Goal: Browse casually

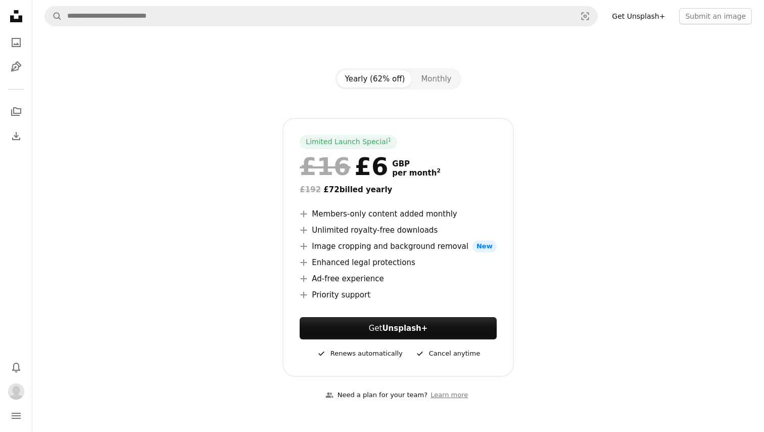
scroll to position [93, 0]
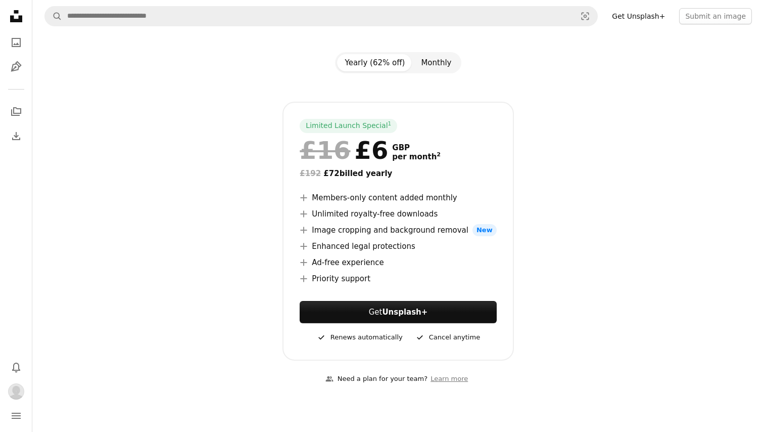
click at [431, 65] on button "Monthly" at bounding box center [436, 62] width 46 height 17
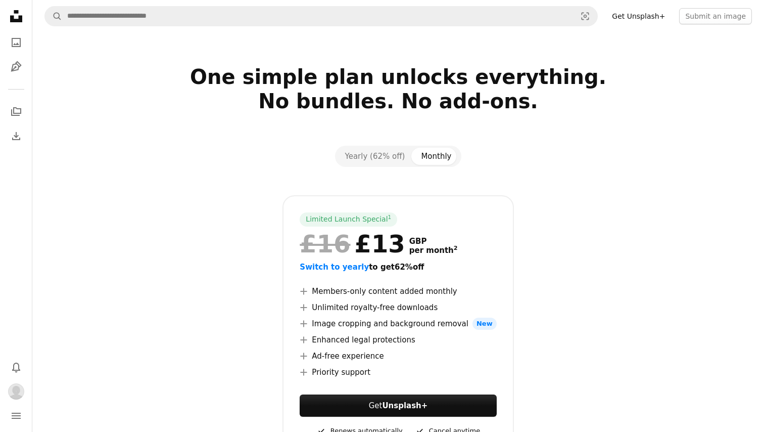
scroll to position [0, 0]
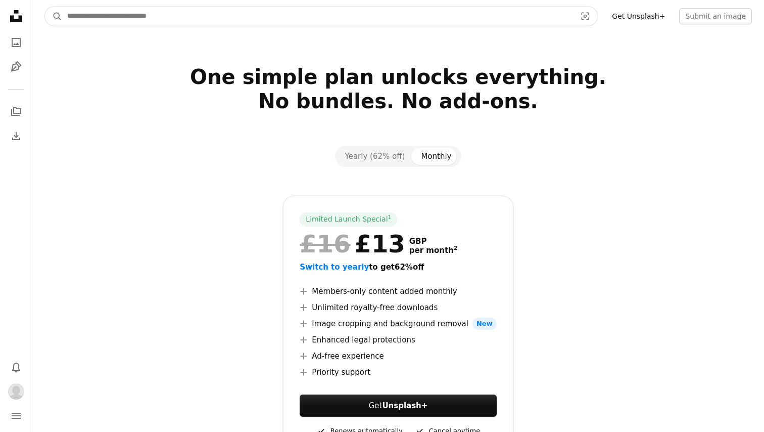
click at [144, 21] on input "Find visuals sitewide" at bounding box center [317, 16] width 511 height 19
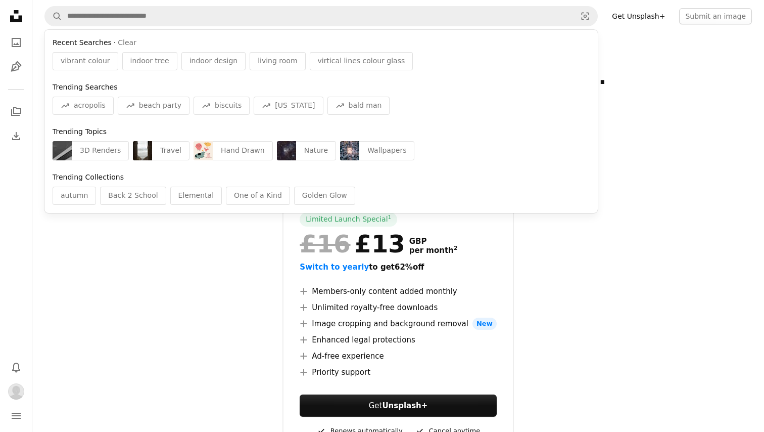
click at [650, 138] on section "One simple plan unlocks everything. No bundles. No add-ons. Yearly (62% off) Mo…" at bounding box center [398, 278] width 732 height 426
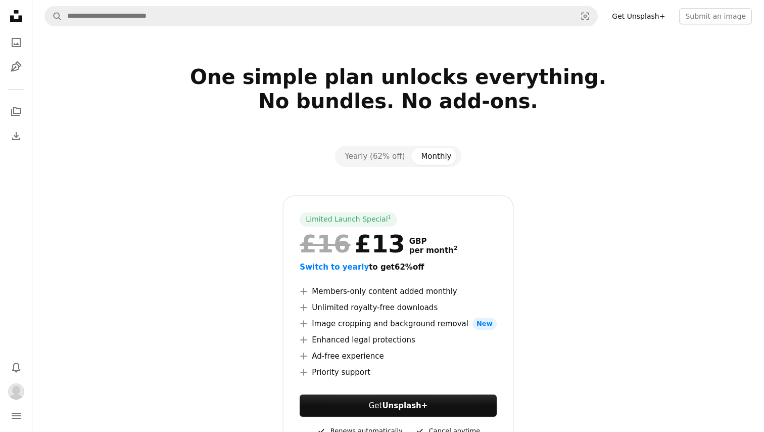
click at [12, 25] on icon "Unsplash logo Unsplash Home" at bounding box center [16, 16] width 20 height 20
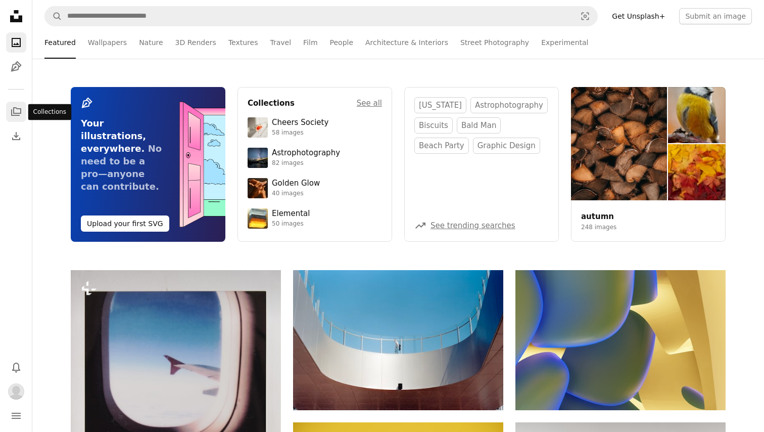
click at [14, 105] on link "A stack of folders" at bounding box center [16, 112] width 20 height 20
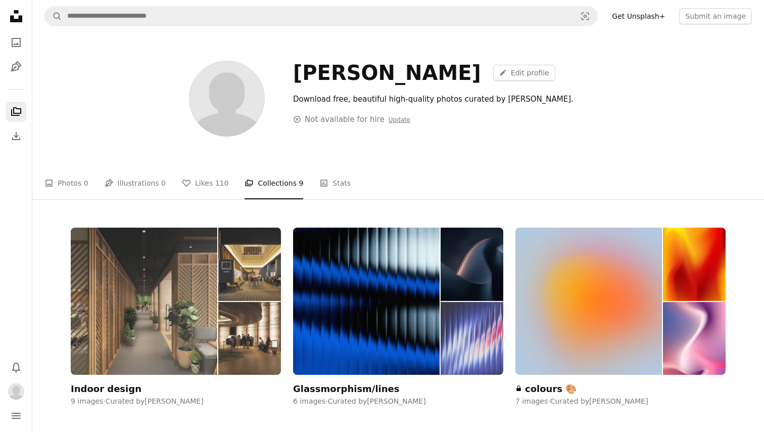
click at [196, 284] on img at bounding box center [144, 300] width 147 height 147
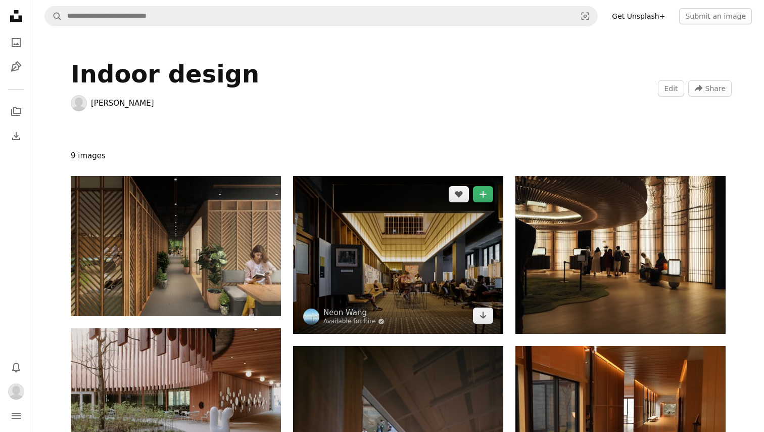
click at [395, 256] on img at bounding box center [398, 255] width 210 height 158
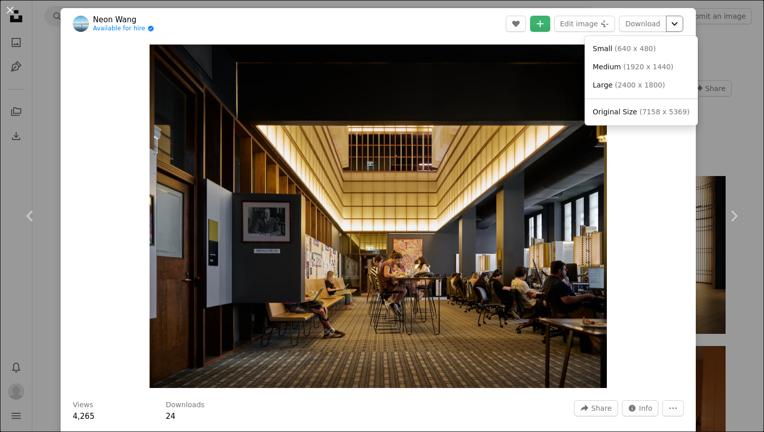
click at [683, 25] on icon "Chevron down" at bounding box center [674, 24] width 16 height 12
click at [643, 199] on dialog "An X shape Chevron left Chevron right Neon Wang Available for hire A checkmark …" at bounding box center [382, 216] width 764 height 432
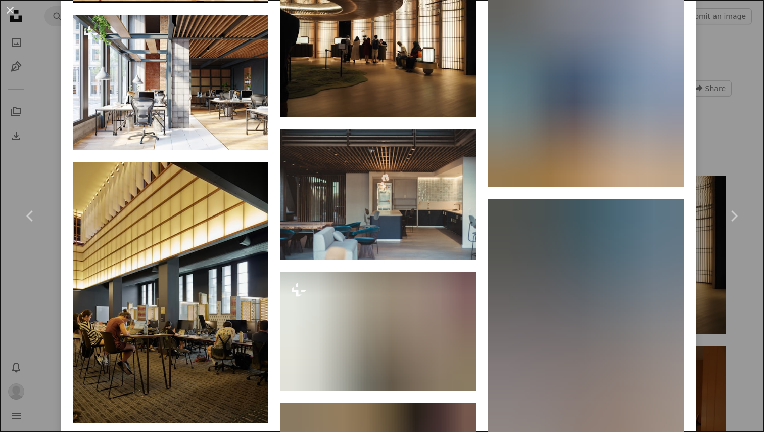
scroll to position [1053, 0]
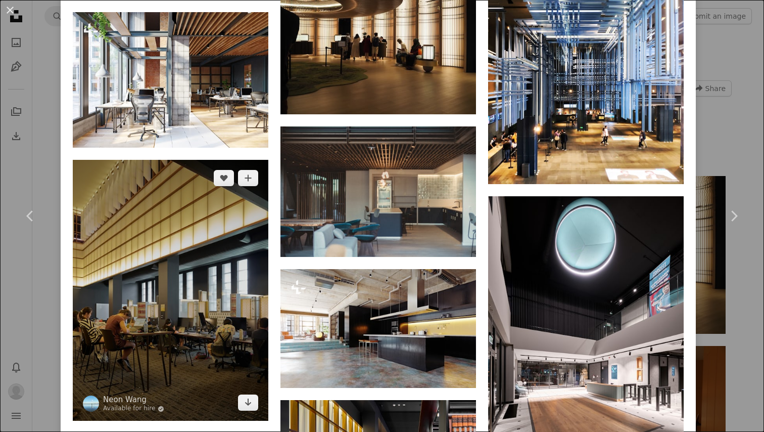
click at [194, 160] on img at bounding box center [171, 290] width 196 height 261
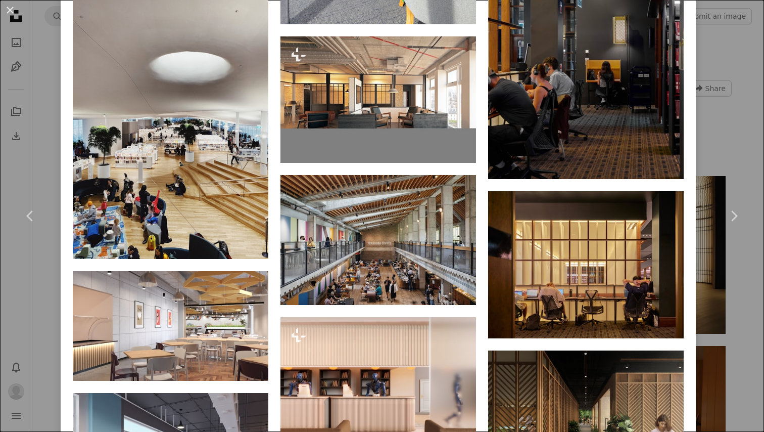
scroll to position [1304, 0]
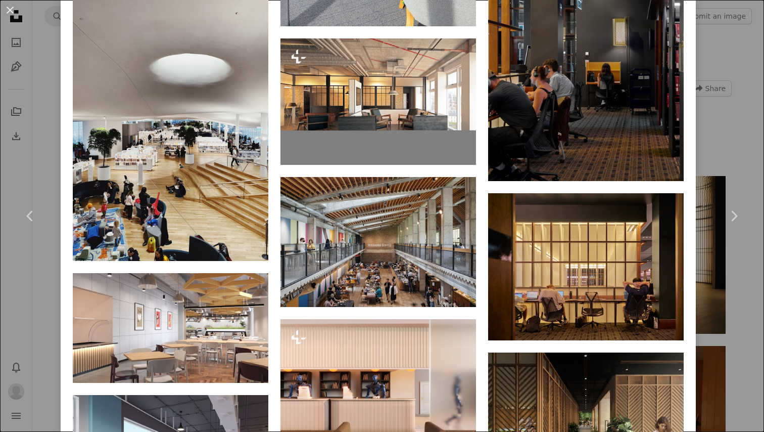
click at [723, 71] on div "An X shape Chevron left Chevron right Neon Wang Available for hire A checkmark …" at bounding box center [382, 216] width 764 height 432
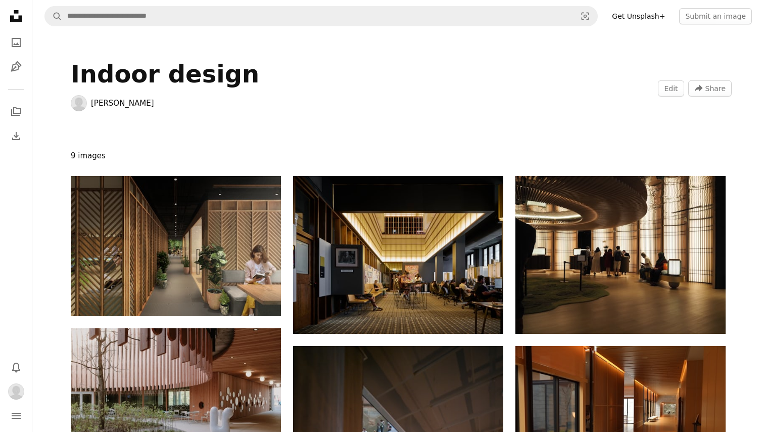
click at [13, 14] on icon "Unsplash logo Unsplash Home" at bounding box center [16, 16] width 20 height 20
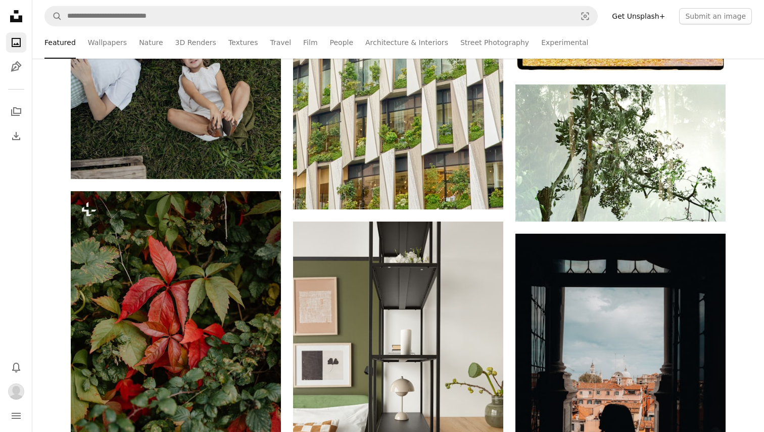
scroll to position [1448, 0]
